Goal: Information Seeking & Learning: Learn about a topic

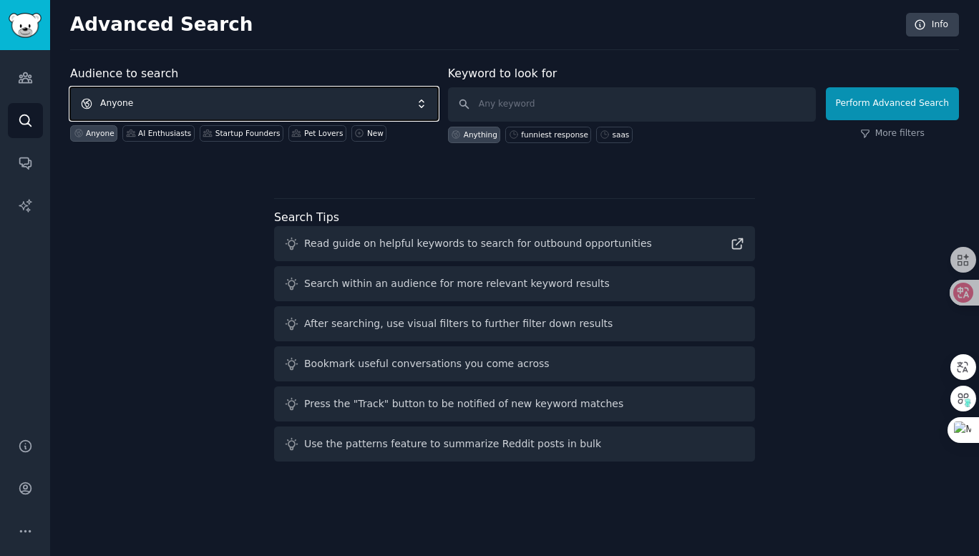
click at [140, 107] on span "Anyone" at bounding box center [254, 103] width 368 height 33
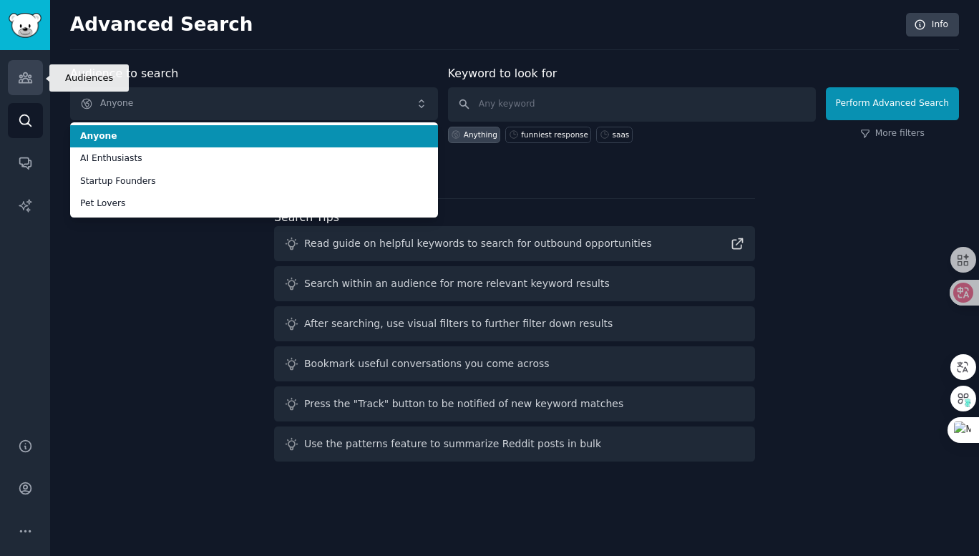
click at [24, 82] on icon "Sidebar" at bounding box center [25, 78] width 13 height 10
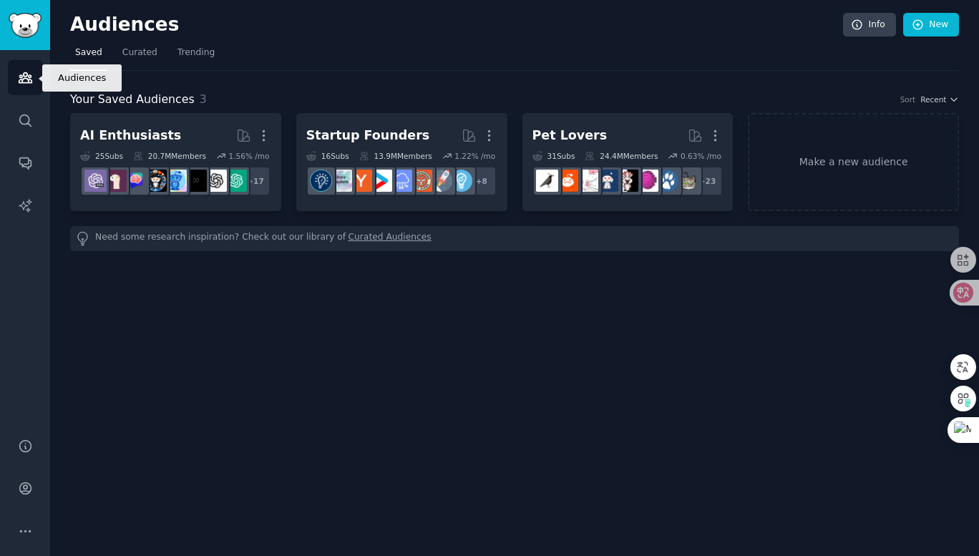
click at [18, 77] on icon "Sidebar" at bounding box center [25, 77] width 15 height 15
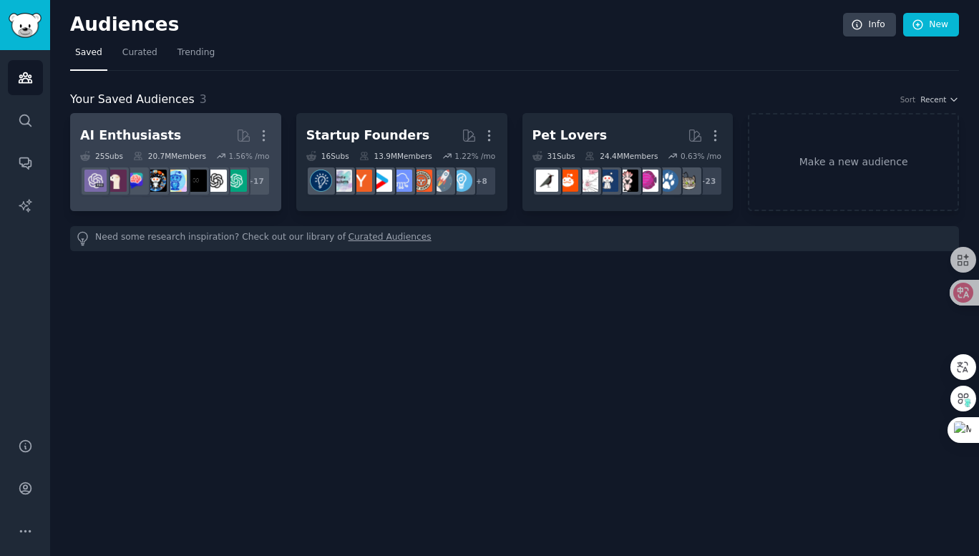
click at [145, 136] on div "AI Enthusiasts" at bounding box center [130, 136] width 101 height 18
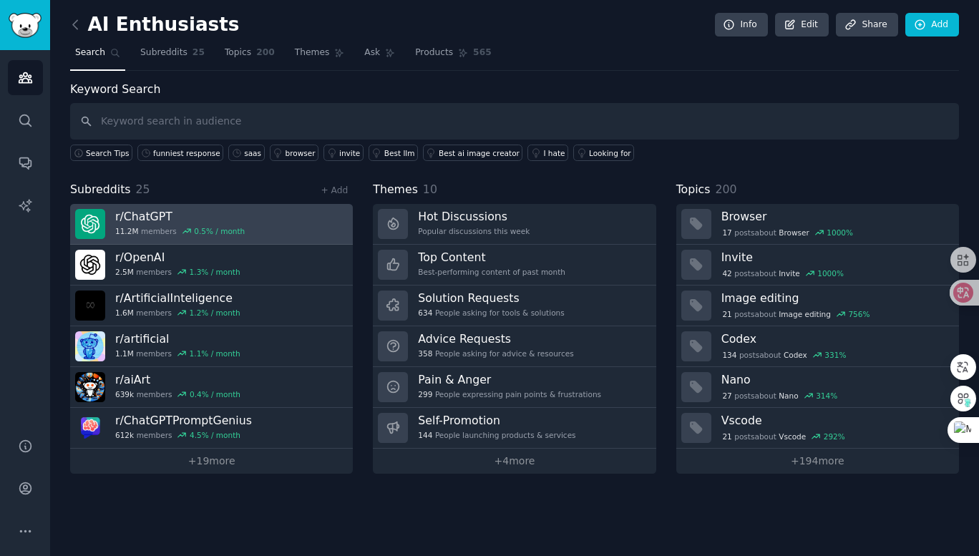
click at [145, 215] on h3 "r/ ChatGPT" at bounding box center [180, 216] width 130 height 15
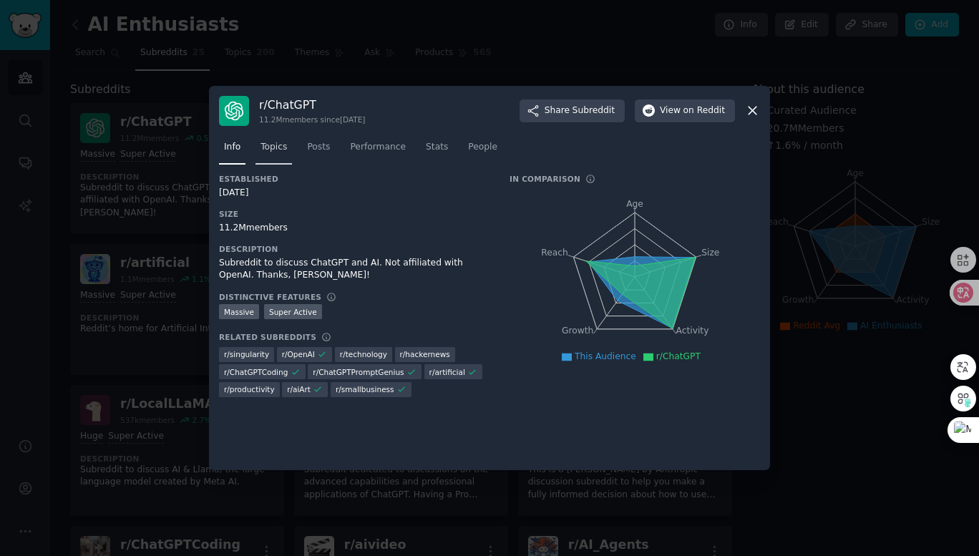
click at [270, 143] on span "Topics" at bounding box center [274, 147] width 26 height 13
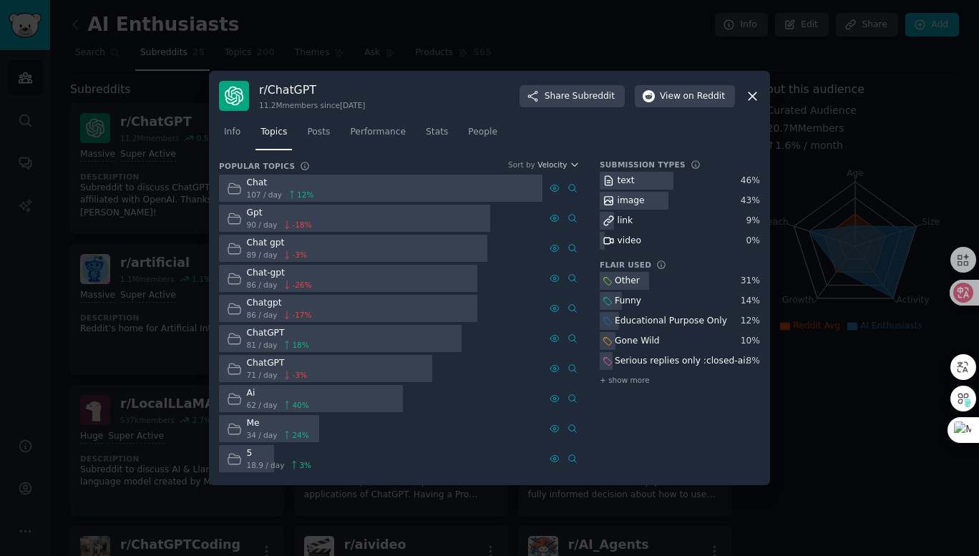
click at [744, 95] on div "r/ ChatGPT 11.2M members since [DATE] Share Subreddit View on Reddit" at bounding box center [489, 96] width 541 height 30
click at [754, 94] on icon at bounding box center [752, 96] width 15 height 15
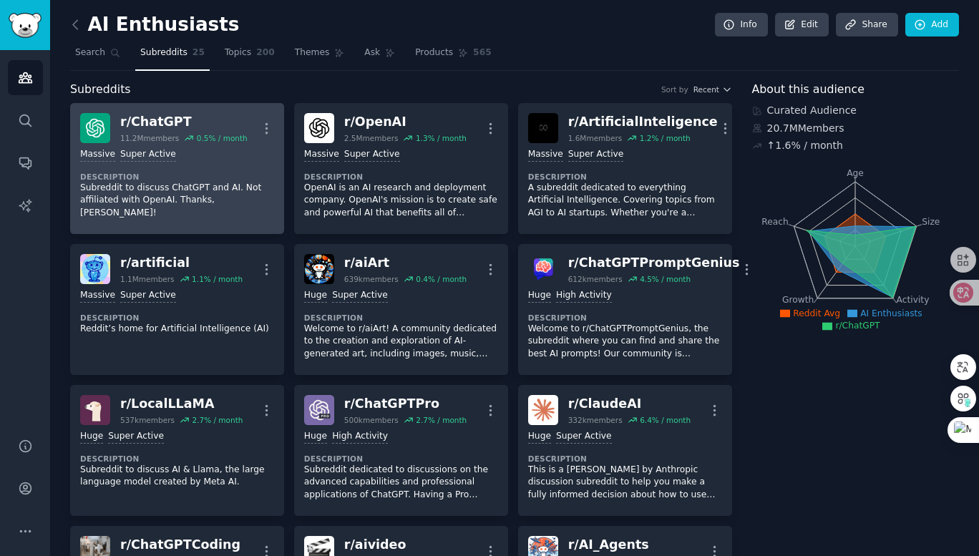
click at [177, 120] on div "r/ ChatGPT" at bounding box center [183, 122] width 127 height 18
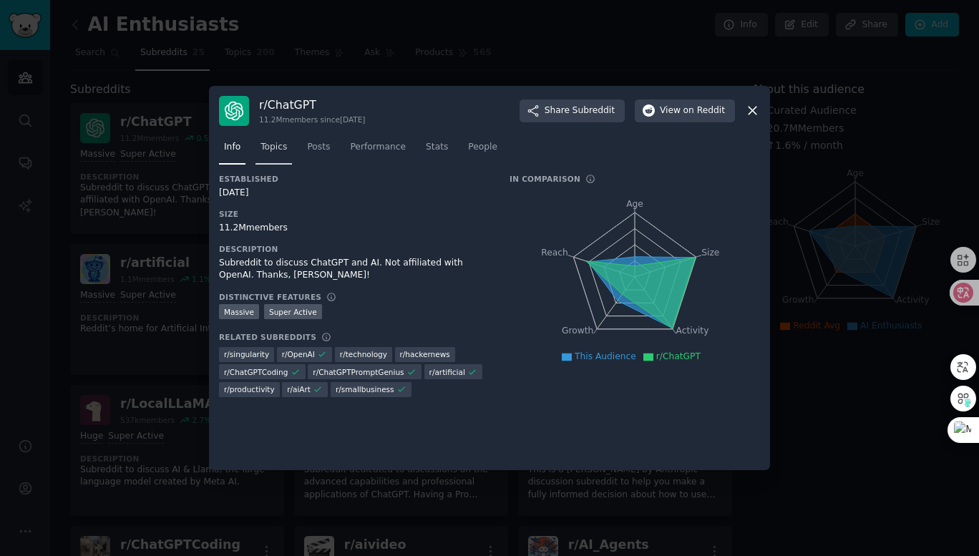
click at [276, 156] on link "Topics" at bounding box center [274, 150] width 37 height 29
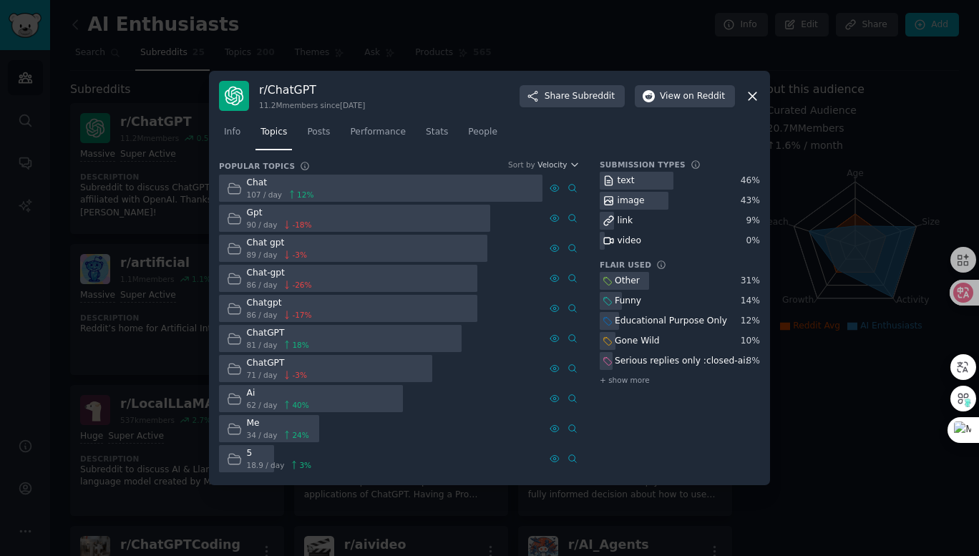
click at [755, 96] on icon at bounding box center [752, 96] width 15 height 15
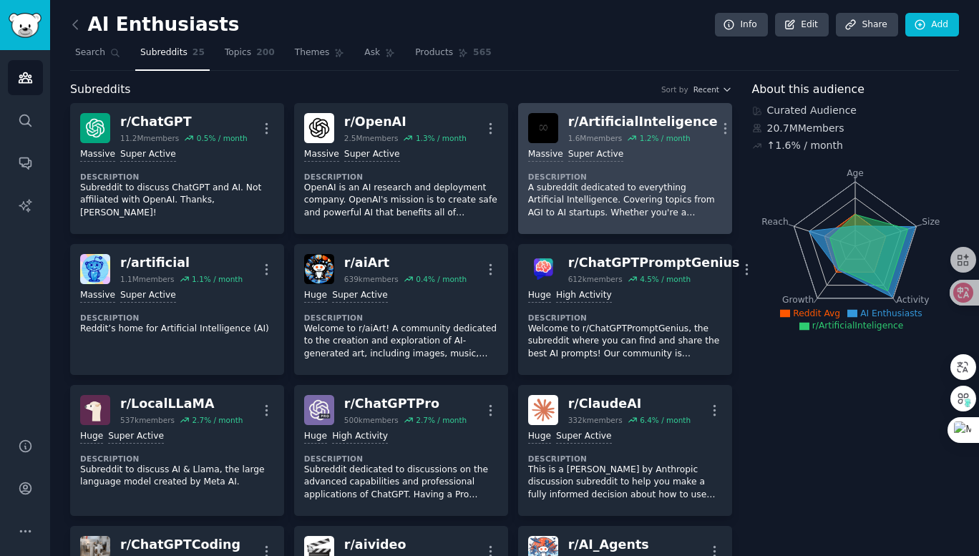
click at [639, 131] on h2 "r/ ArtificialInteligence 1.6M members 1.2 % / month" at bounding box center [643, 128] width 150 height 30
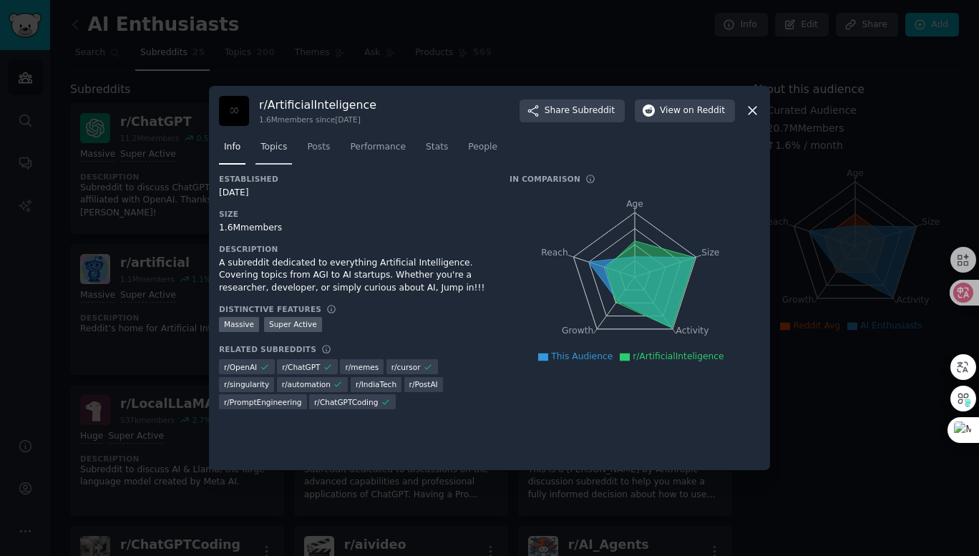
click at [274, 147] on span "Topics" at bounding box center [274, 147] width 26 height 13
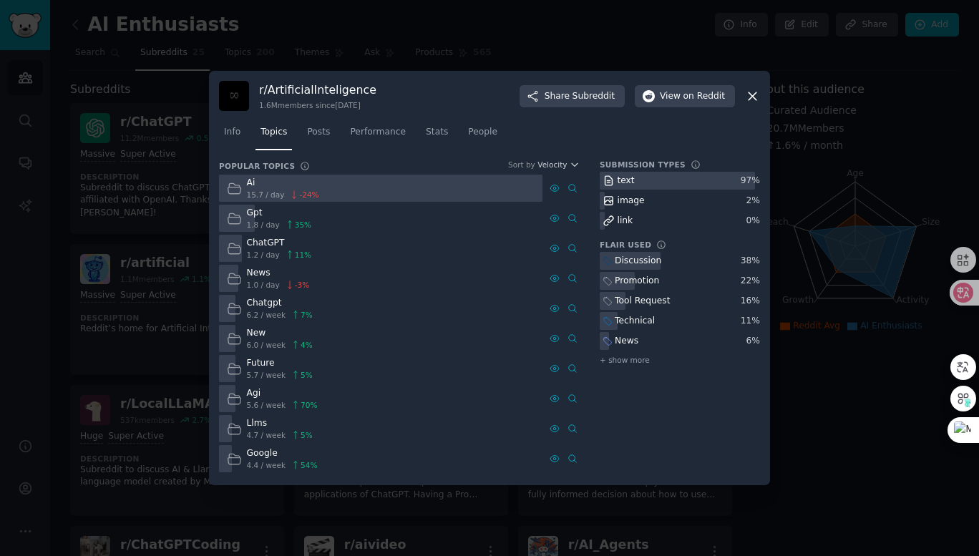
click at [752, 98] on icon at bounding box center [752, 96] width 15 height 15
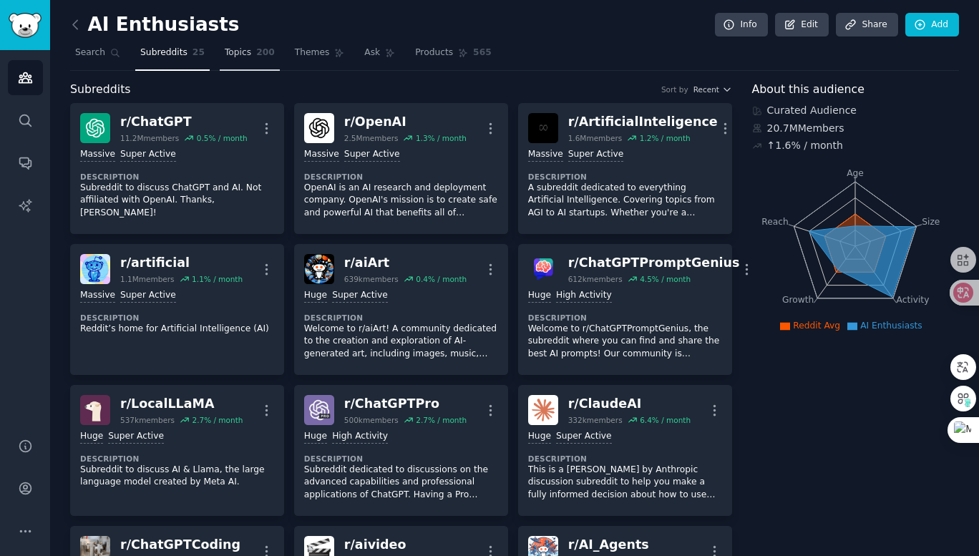
click at [236, 52] on span "Topics" at bounding box center [238, 53] width 26 height 13
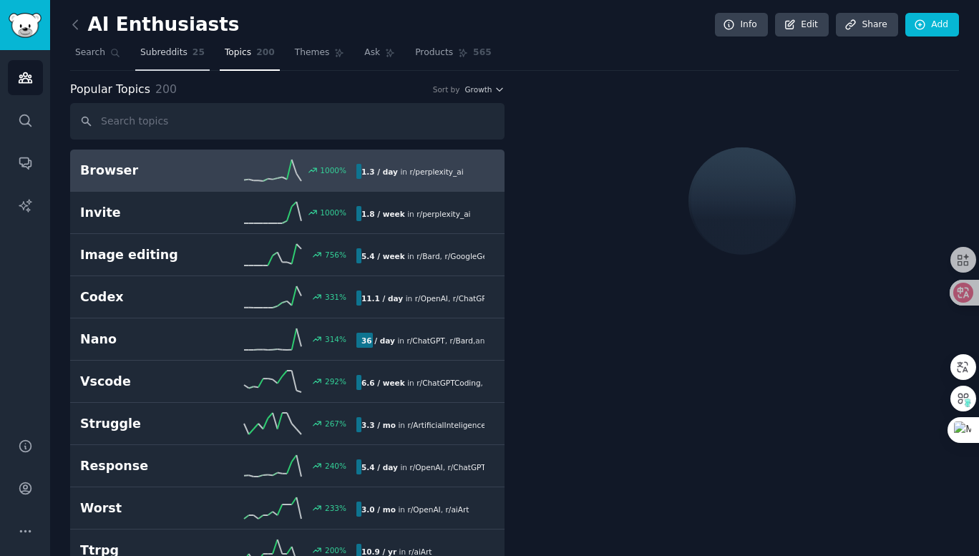
click at [157, 54] on span "Subreddits" at bounding box center [163, 53] width 47 height 13
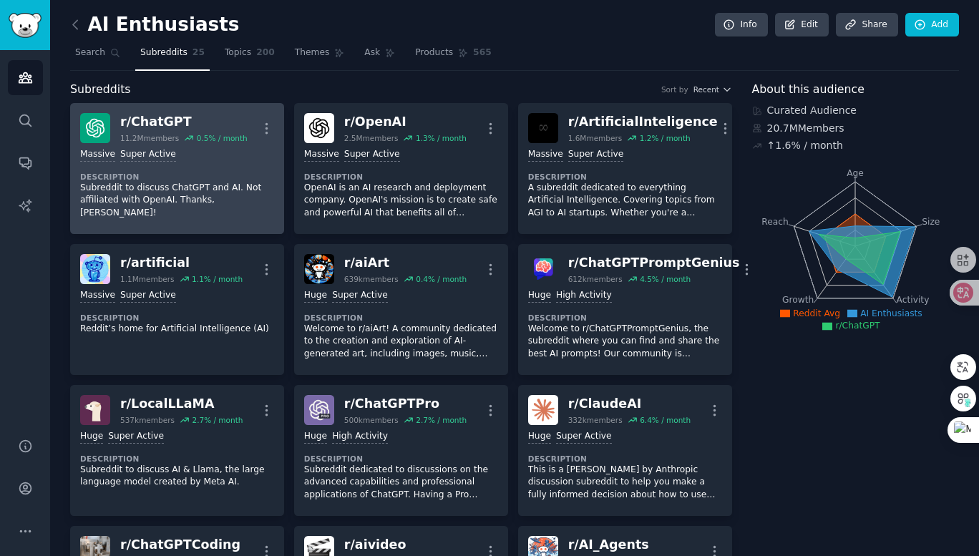
click at [168, 121] on div "r/ ChatGPT" at bounding box center [183, 122] width 127 height 18
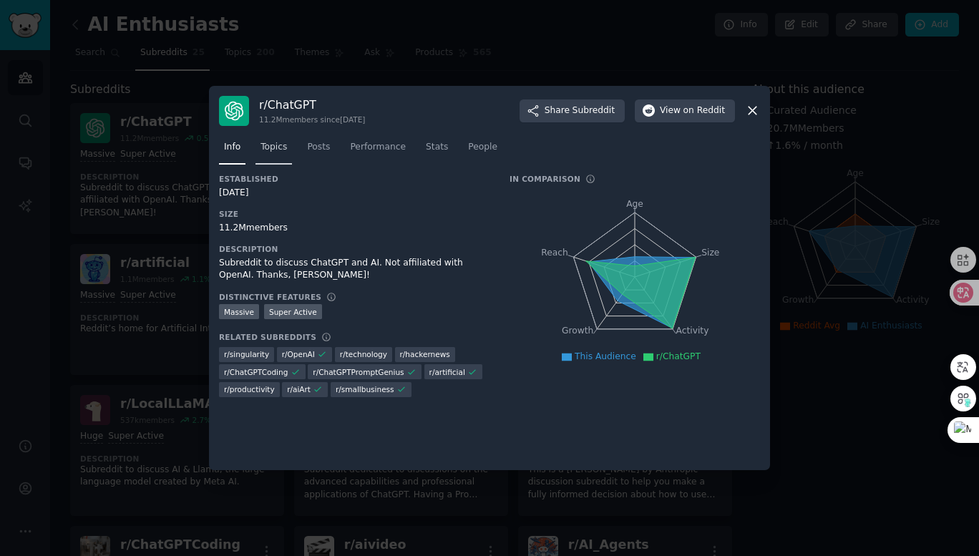
click at [258, 147] on link "Topics" at bounding box center [274, 150] width 37 height 29
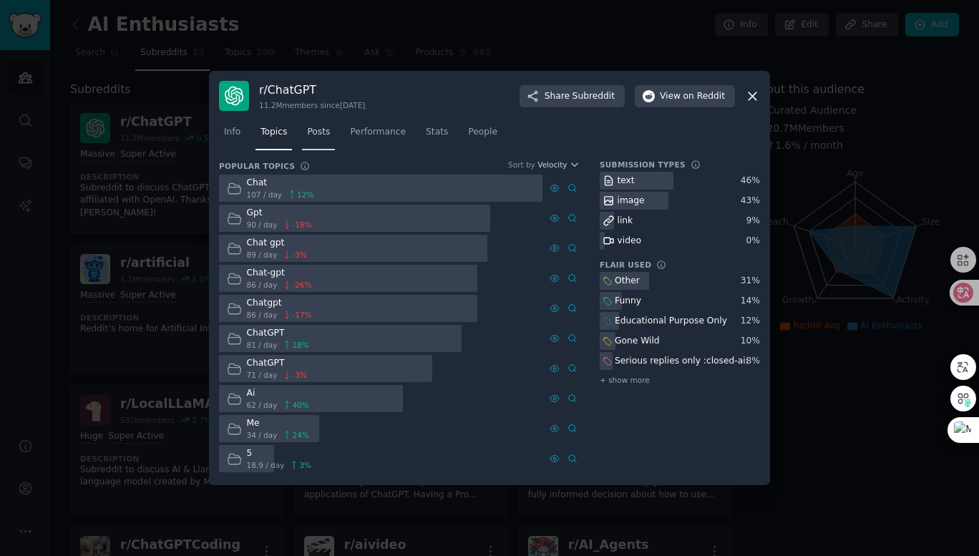
click at [324, 142] on link "Posts" at bounding box center [318, 135] width 33 height 29
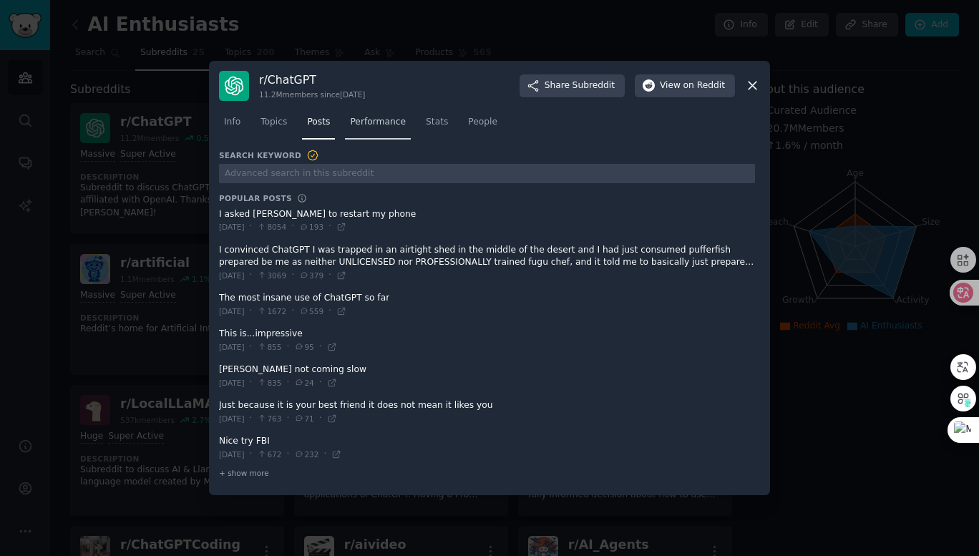
click at [385, 116] on span "Performance" at bounding box center [378, 122] width 56 height 13
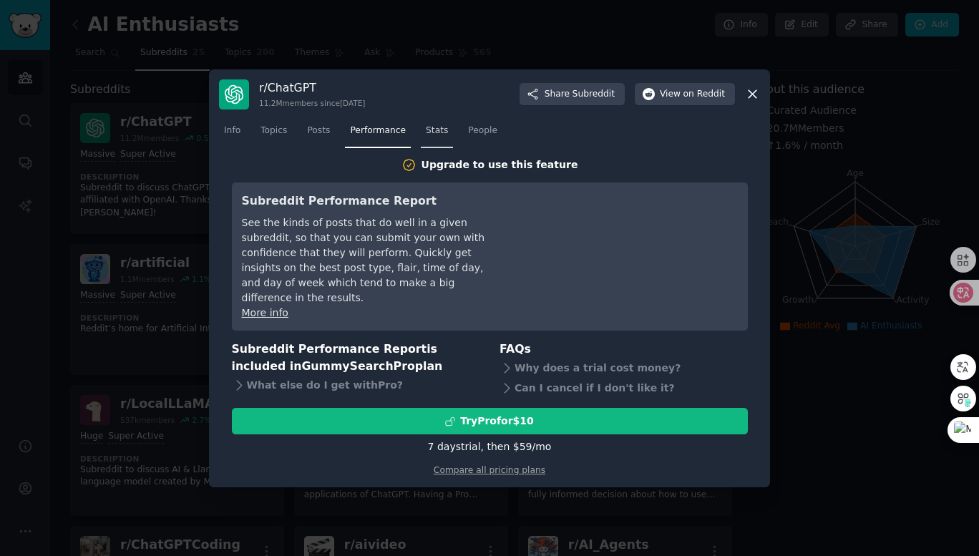
click at [437, 134] on span "Stats" at bounding box center [437, 131] width 22 height 13
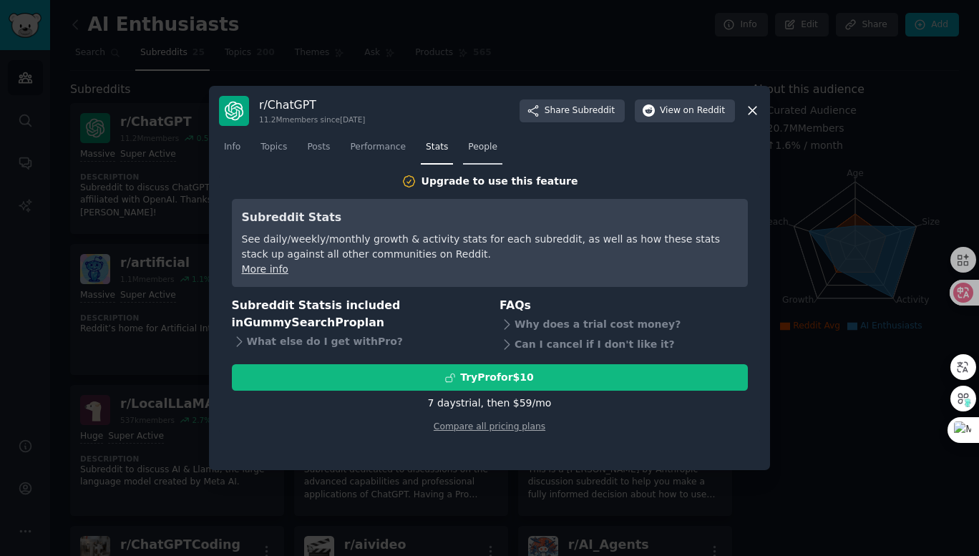
click at [488, 143] on span "People" at bounding box center [482, 147] width 29 height 13
click at [264, 148] on span "Topics" at bounding box center [274, 147] width 26 height 13
